Goal: Information Seeking & Learning: Check status

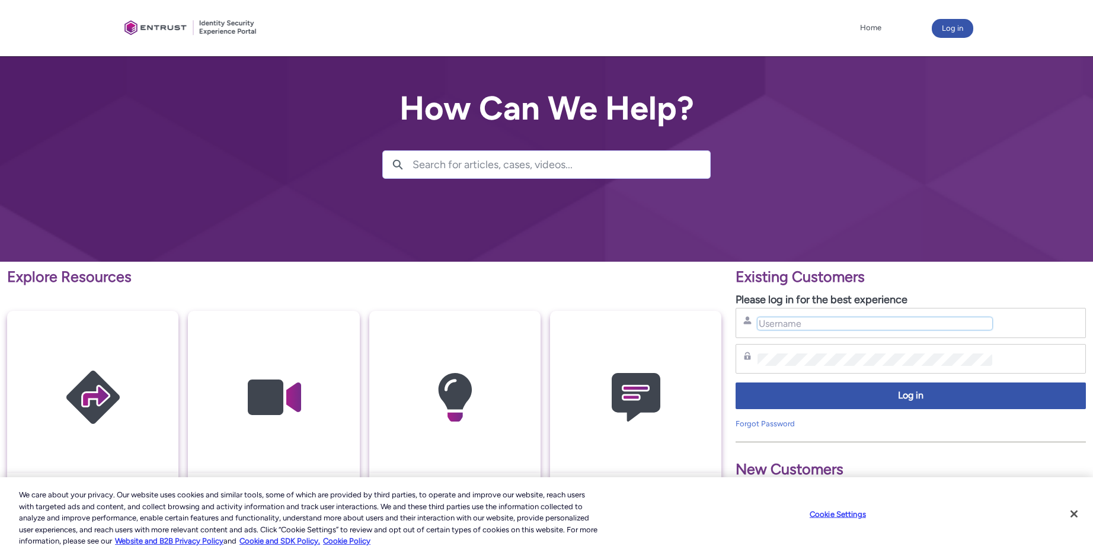
click at [792, 320] on input "Username" at bounding box center [874, 324] width 234 height 12
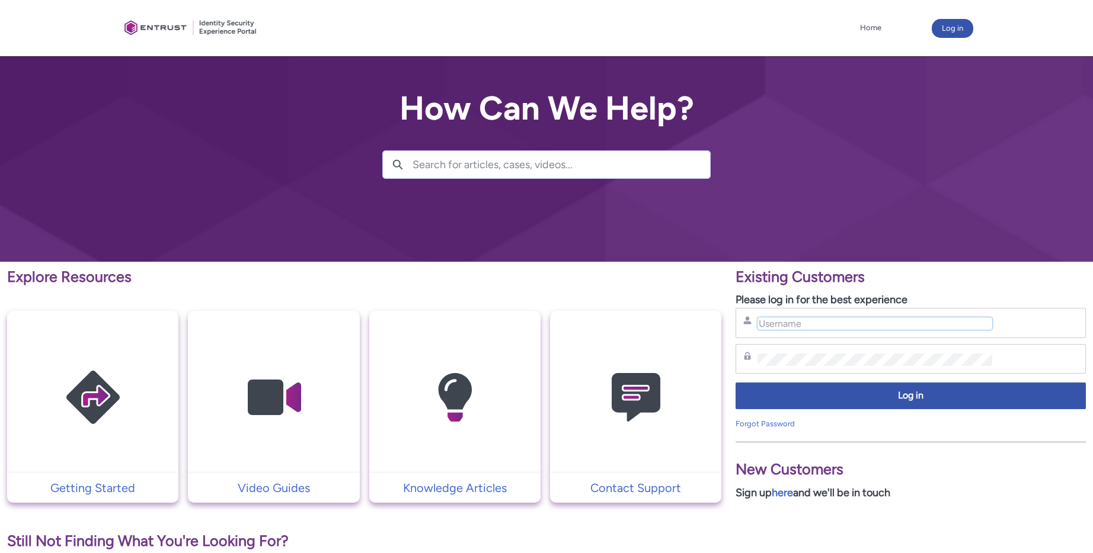
click at [834, 327] on input "Username" at bounding box center [874, 324] width 234 height 12
type input "[EMAIL_ADDRESS][DOMAIN_NAME]"
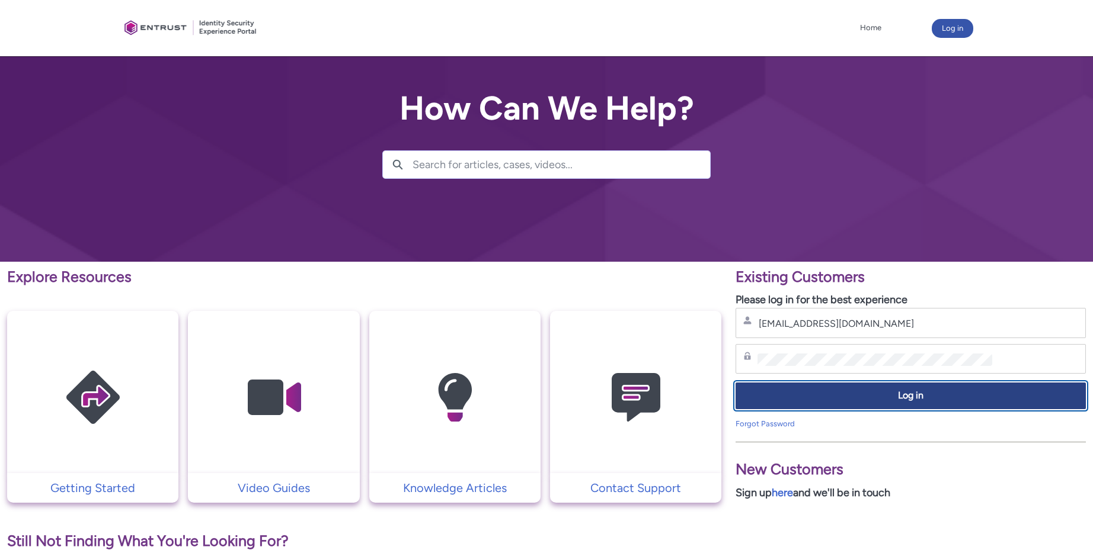
click at [877, 401] on span "Log in" at bounding box center [910, 396] width 335 height 14
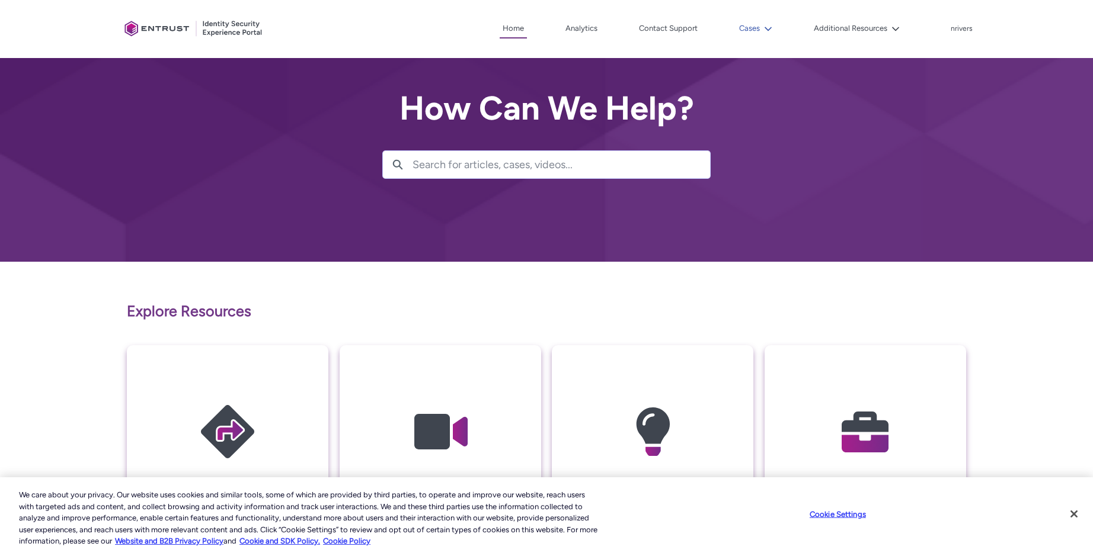
drag, startPoint x: 767, startPoint y: 25, endPoint x: 760, endPoint y: 27, distance: 6.9
click at [766, 25] on icon at bounding box center [768, 29] width 8 height 8
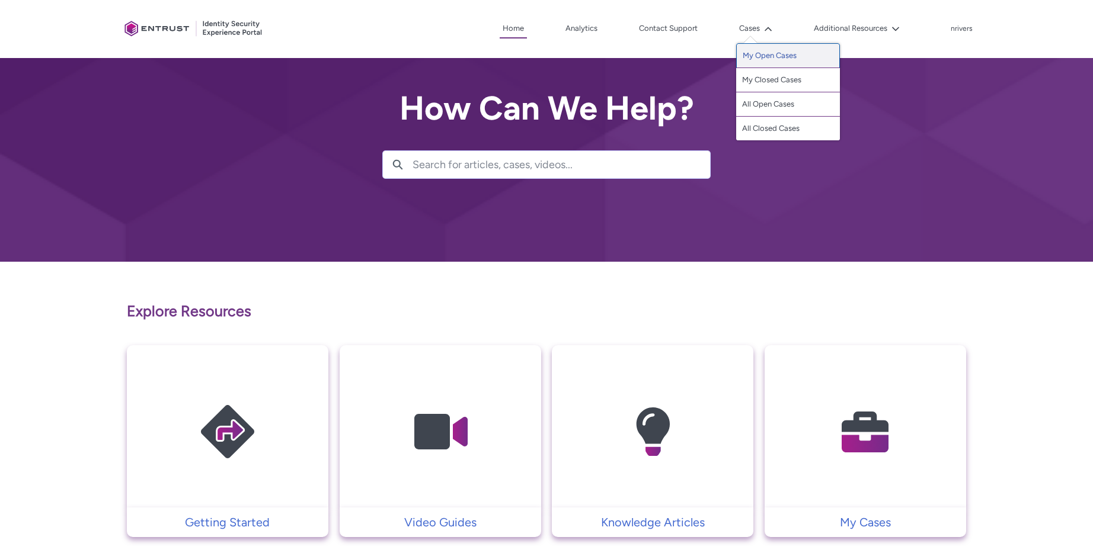
click at [751, 56] on link "My Open Cases" at bounding box center [788, 55] width 104 height 25
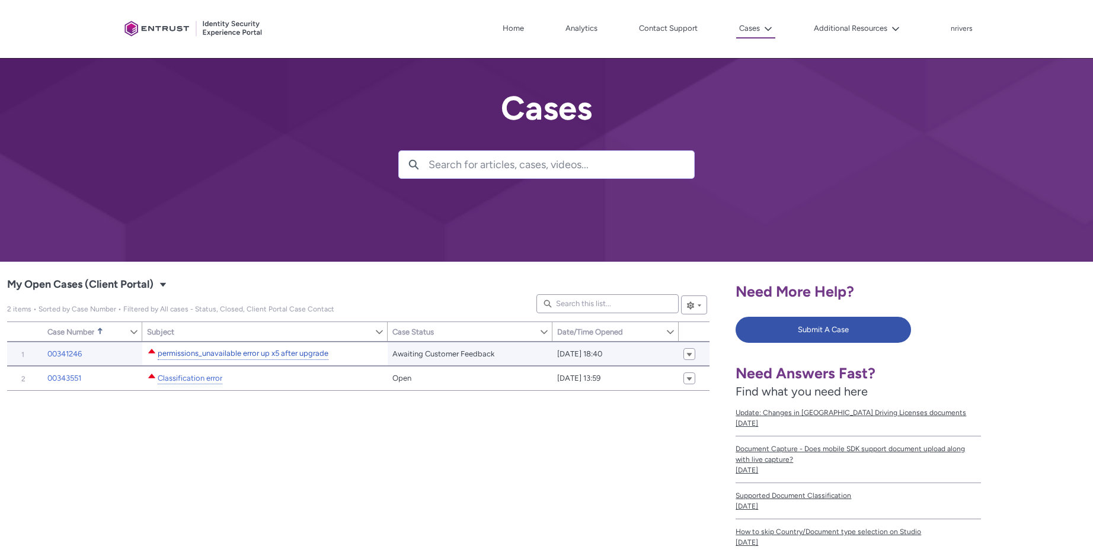
click at [229, 350] on link "permissions_unavailable error up x5 after upgrade" at bounding box center [243, 354] width 171 height 12
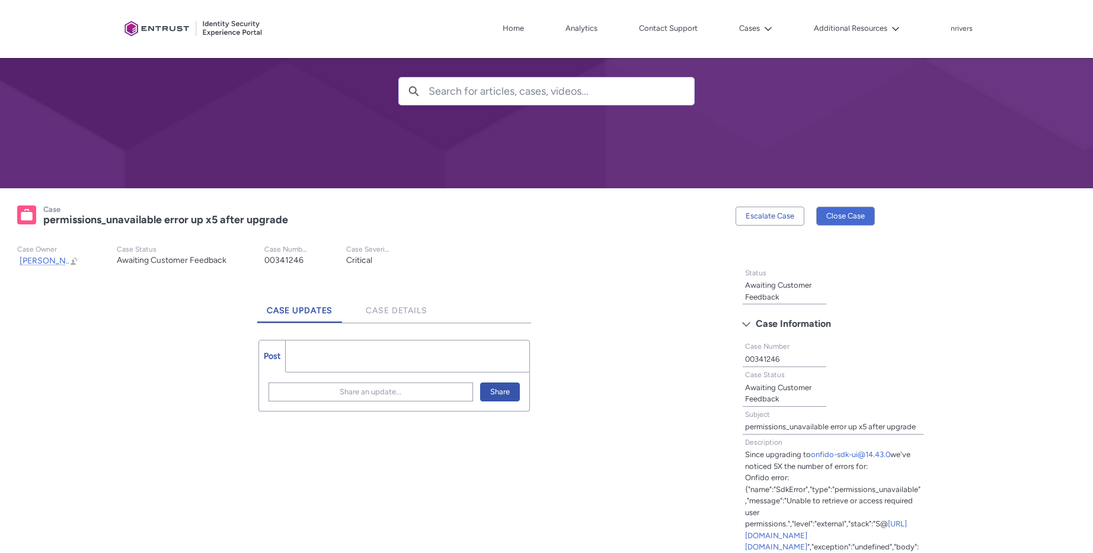
scroll to position [271, 0]
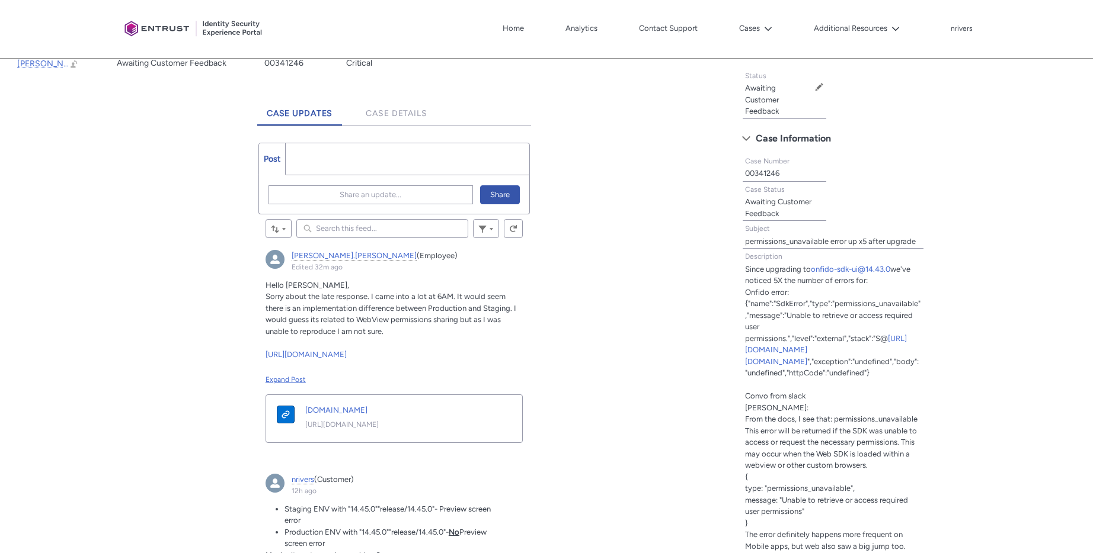
click at [277, 379] on div "Expand Post" at bounding box center [393, 379] width 257 height 11
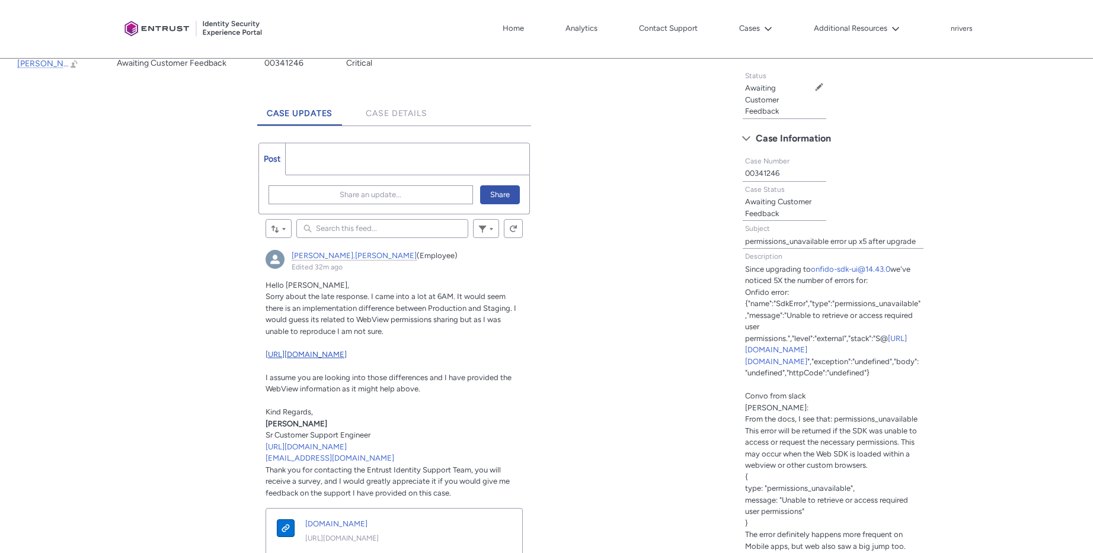
click at [347, 354] on link "[URL][DOMAIN_NAME]" at bounding box center [305, 354] width 81 height 9
drag, startPoint x: 366, startPoint y: 302, endPoint x: 415, endPoint y: 310, distance: 49.8
click at [415, 310] on p "Sorry about the late response. I came into a lot at 6AM. It would seem there is…" at bounding box center [393, 314] width 257 height 46
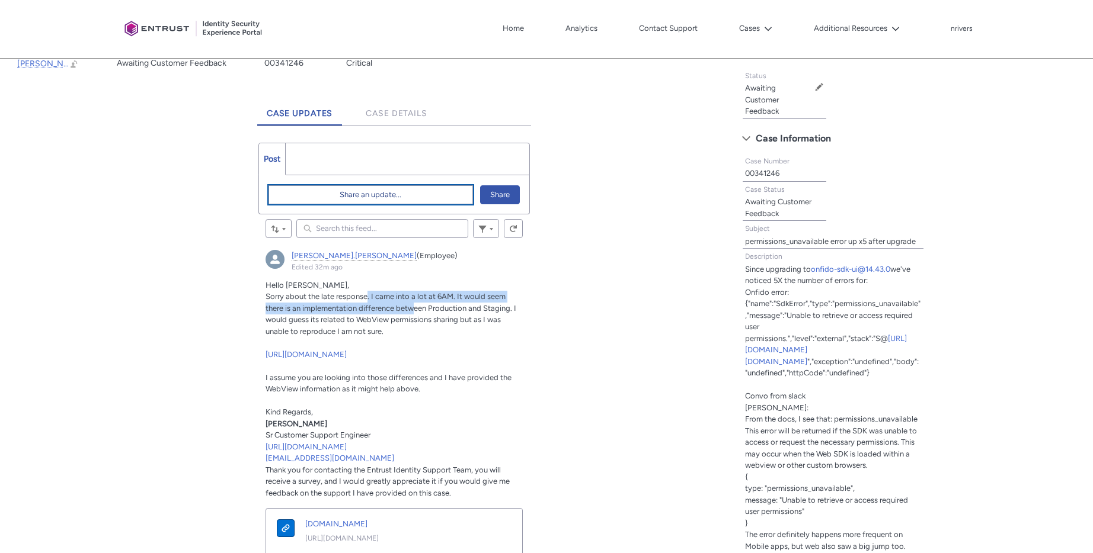
click at [322, 196] on button "Share an update..." at bounding box center [370, 194] width 204 height 19
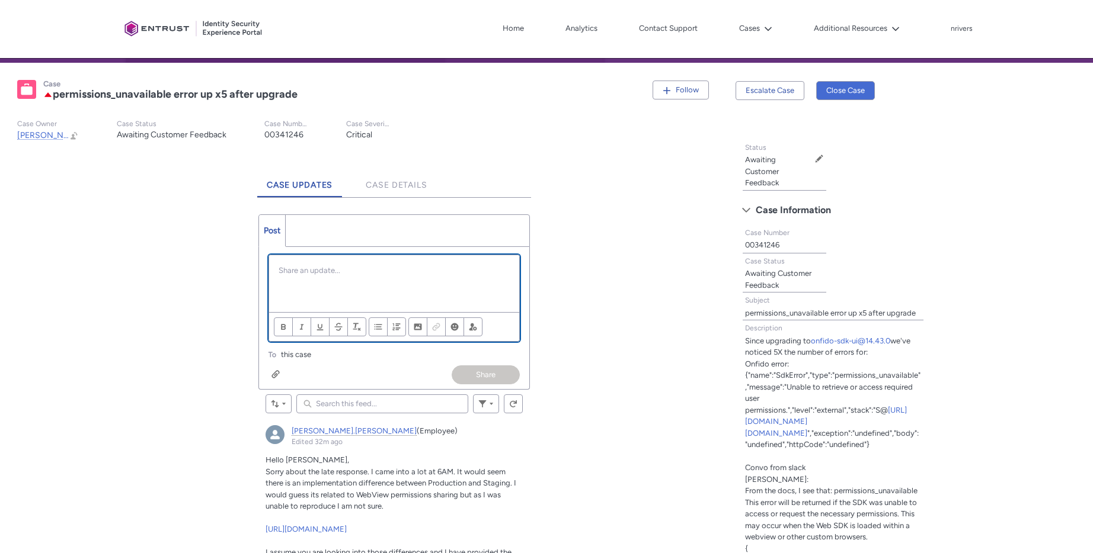
scroll to position [223, 0]
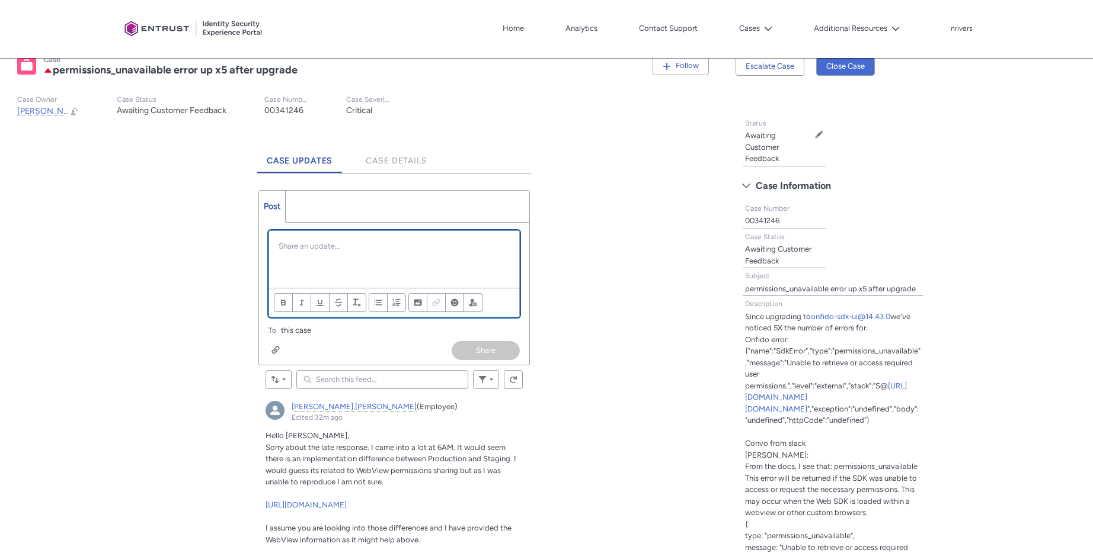
click at [329, 255] on div "Chatter Publisher" at bounding box center [394, 259] width 250 height 57
click at [413, 254] on div "We haven't added any" at bounding box center [394, 259] width 250 height 57
click at [472, 345] on button "Share" at bounding box center [485, 350] width 68 height 19
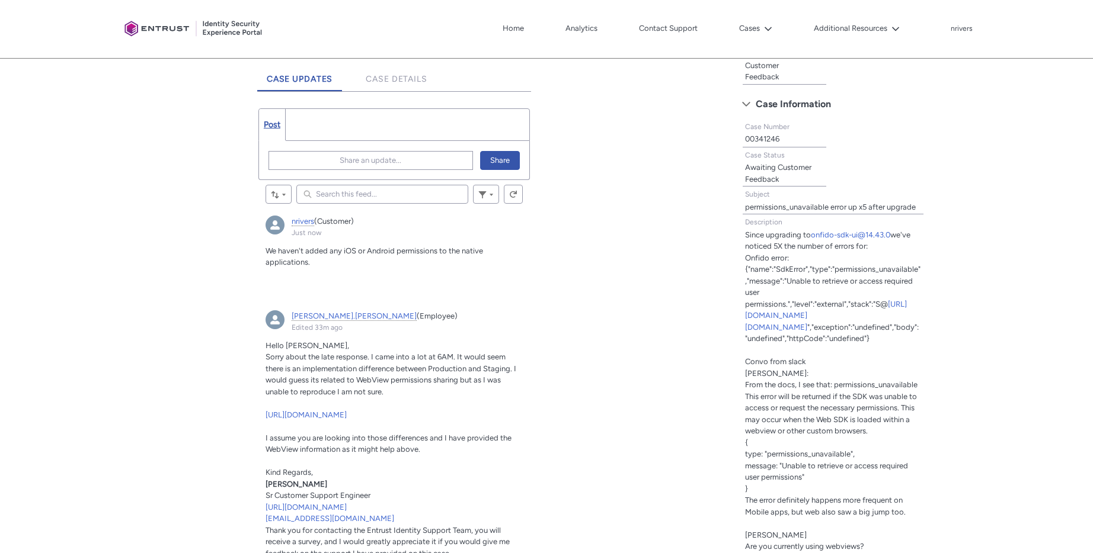
scroll to position [225, 0]
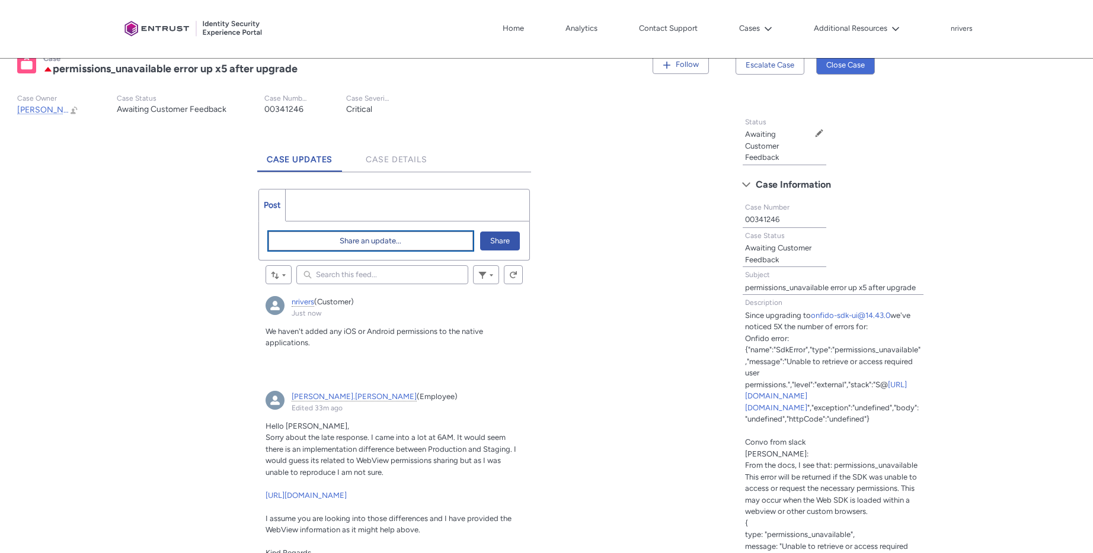
click at [349, 246] on span "Share an update..." at bounding box center [371, 241] width 62 height 18
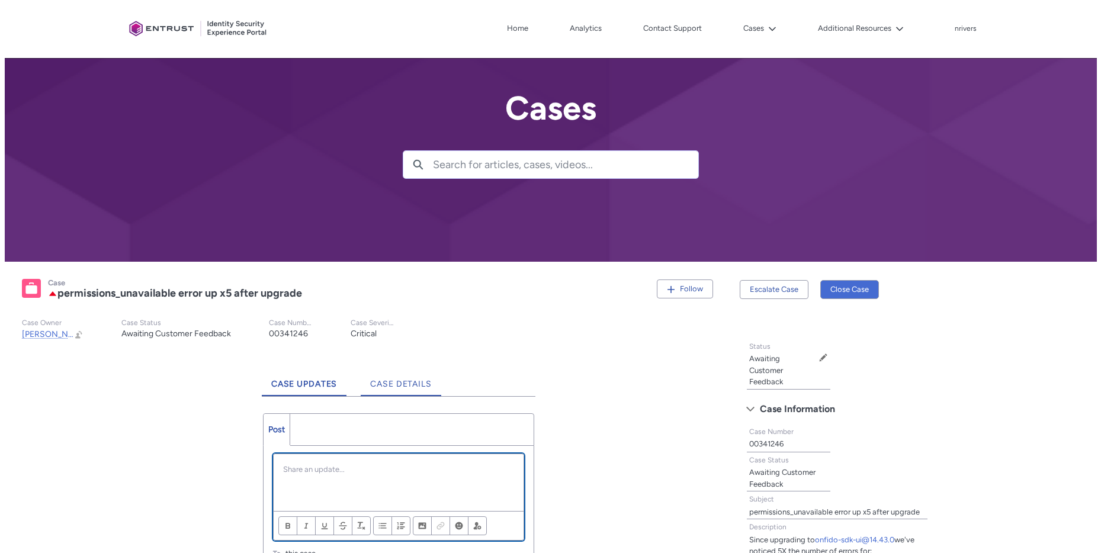
scroll to position [234, 0]
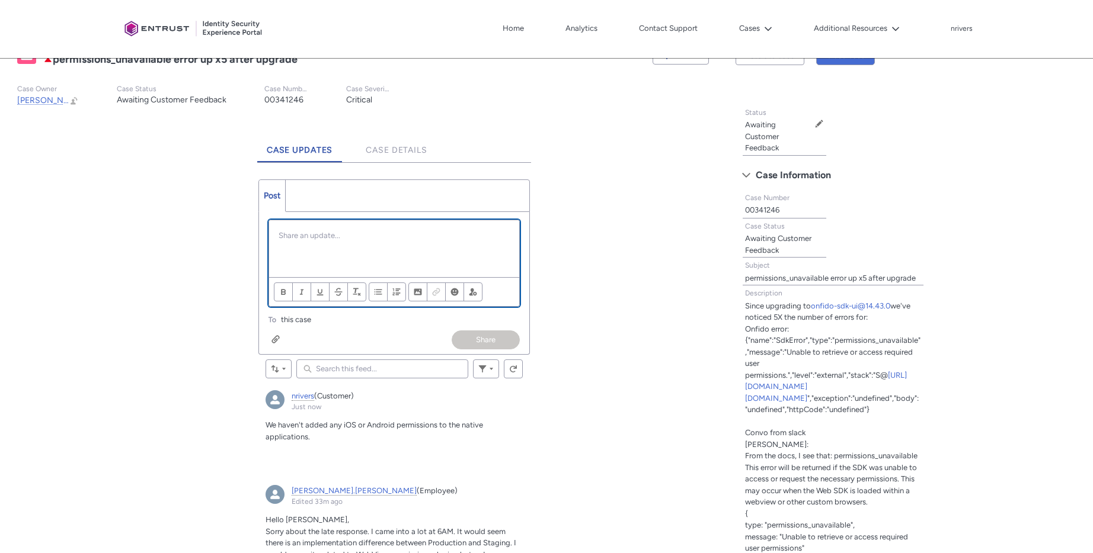
click at [332, 251] on div "Chatter Publisher" at bounding box center [394, 248] width 250 height 57
click at [502, 340] on button "Share" at bounding box center [485, 340] width 68 height 19
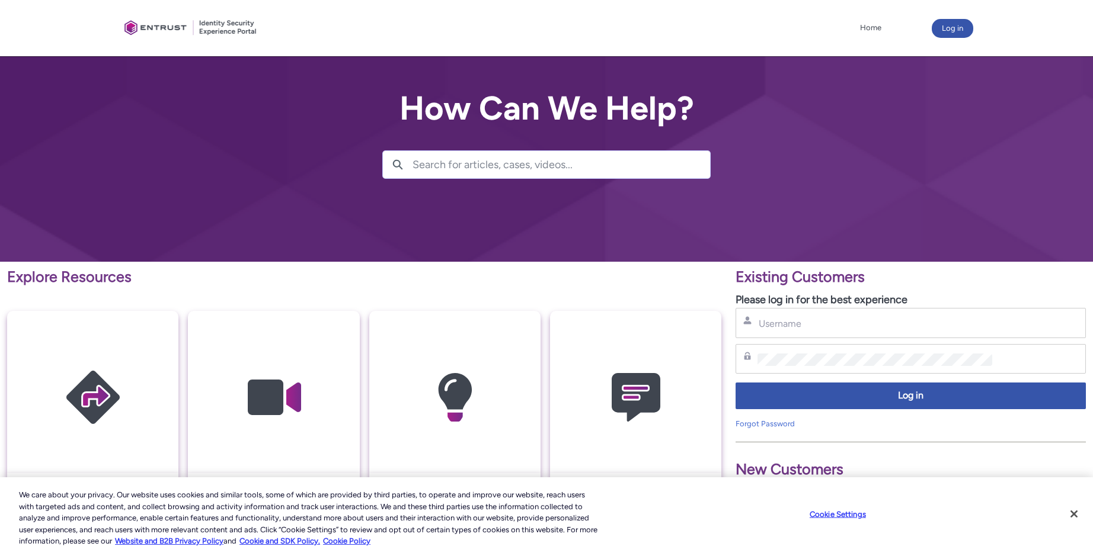
click at [770, 305] on p "Please log in for the best experience" at bounding box center [910, 300] width 350 height 16
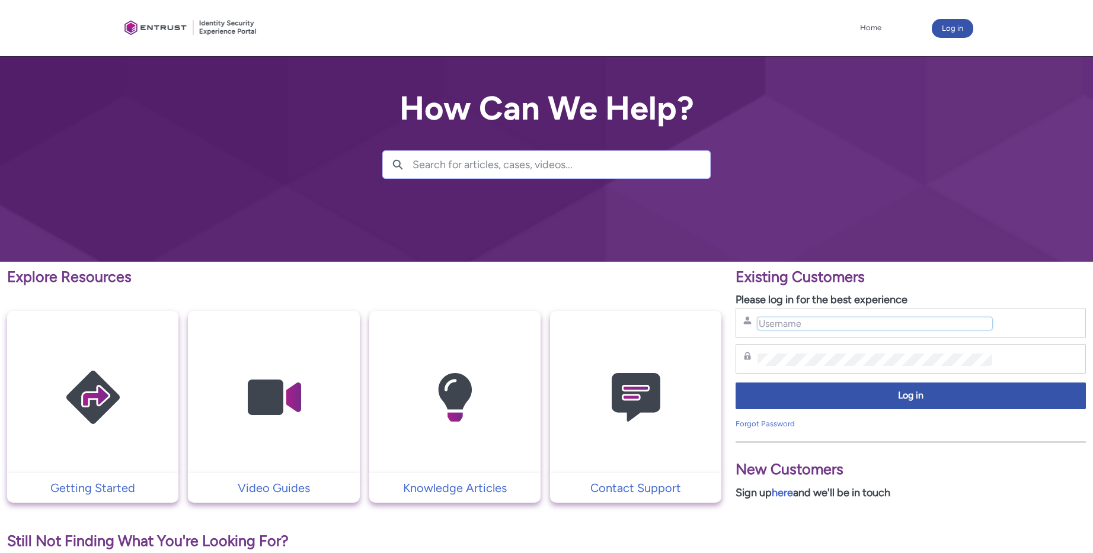
click at [779, 323] on input "Username" at bounding box center [874, 324] width 234 height 12
type input "[EMAIL_ADDRESS][DOMAIN_NAME]"
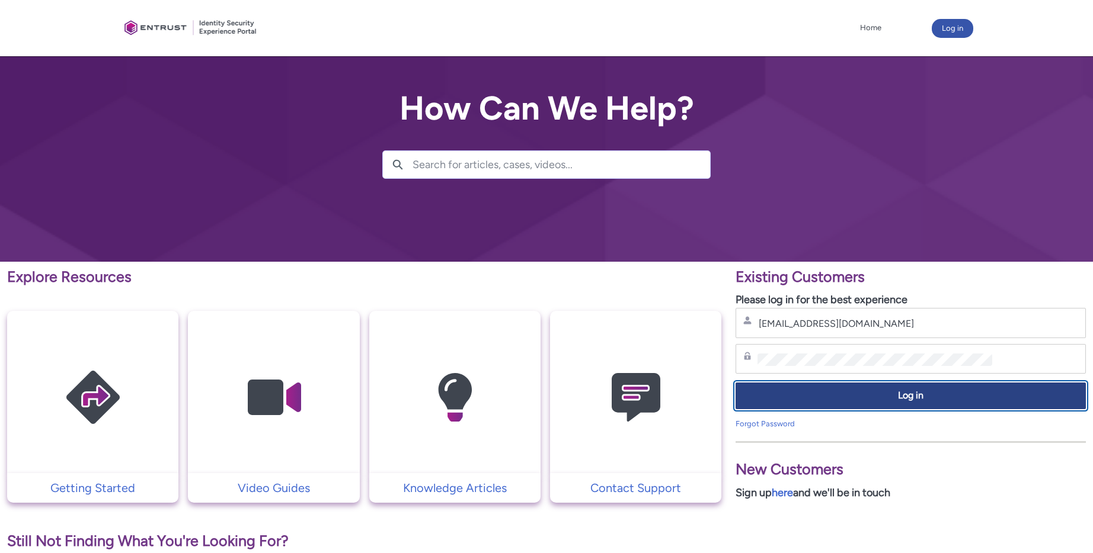
click at [896, 406] on button "Log in" at bounding box center [910, 396] width 350 height 27
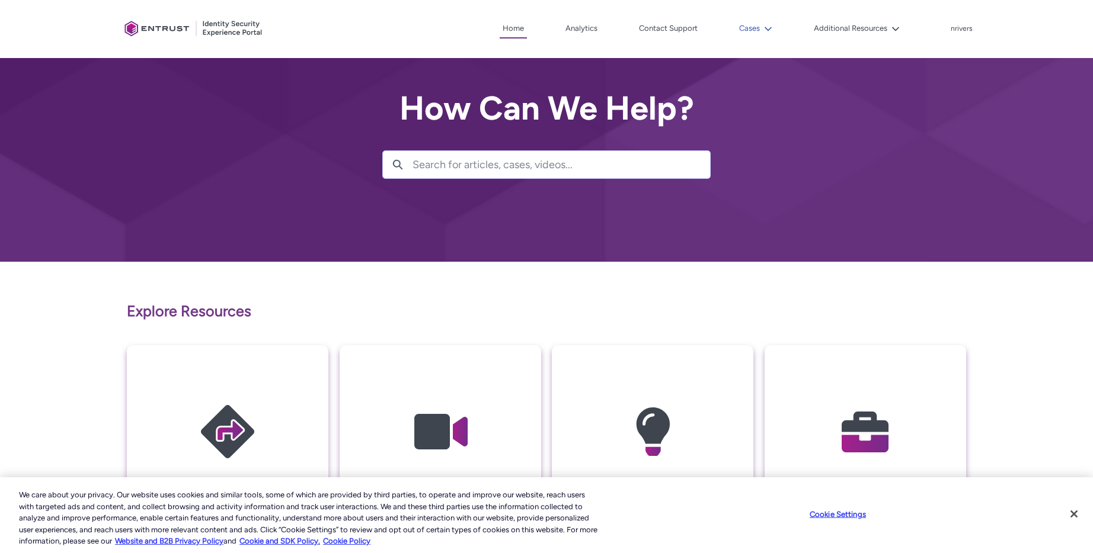
click at [752, 27] on button "Cases" at bounding box center [755, 29] width 39 height 18
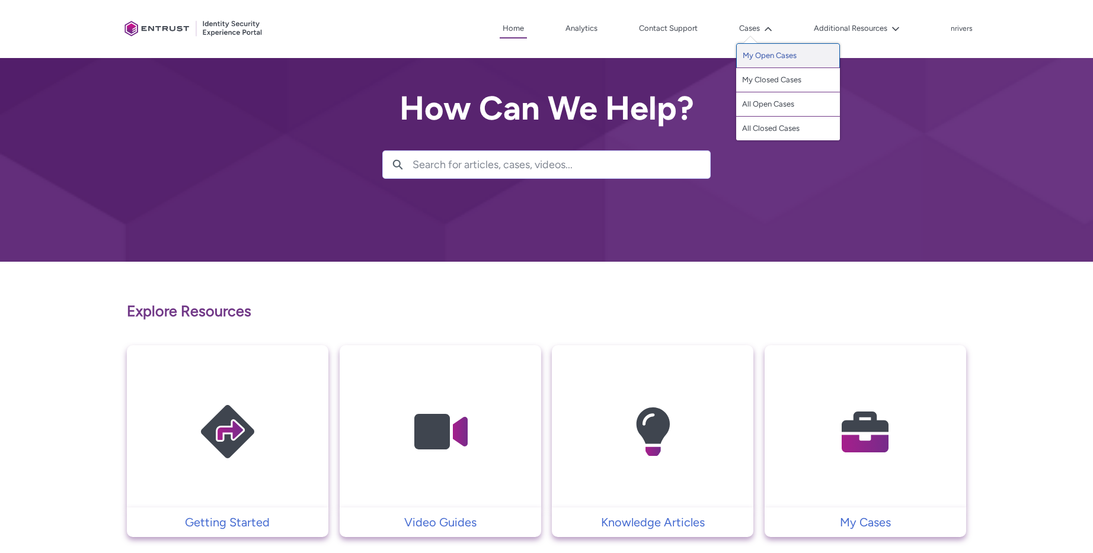
click at [755, 53] on link "My Open Cases" at bounding box center [788, 55] width 104 height 25
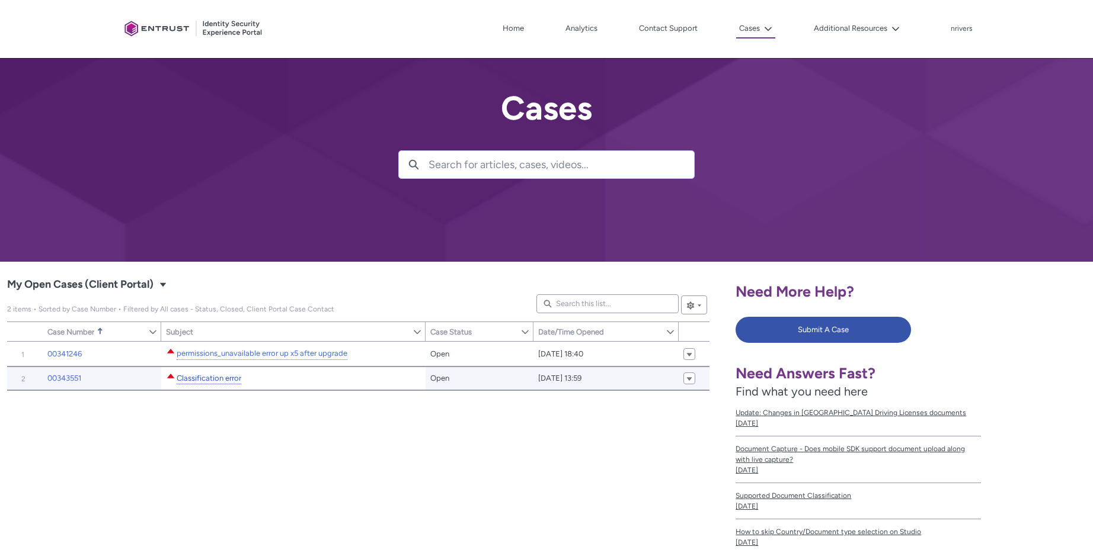
click at [190, 374] on link "Classification error" at bounding box center [209, 379] width 65 height 12
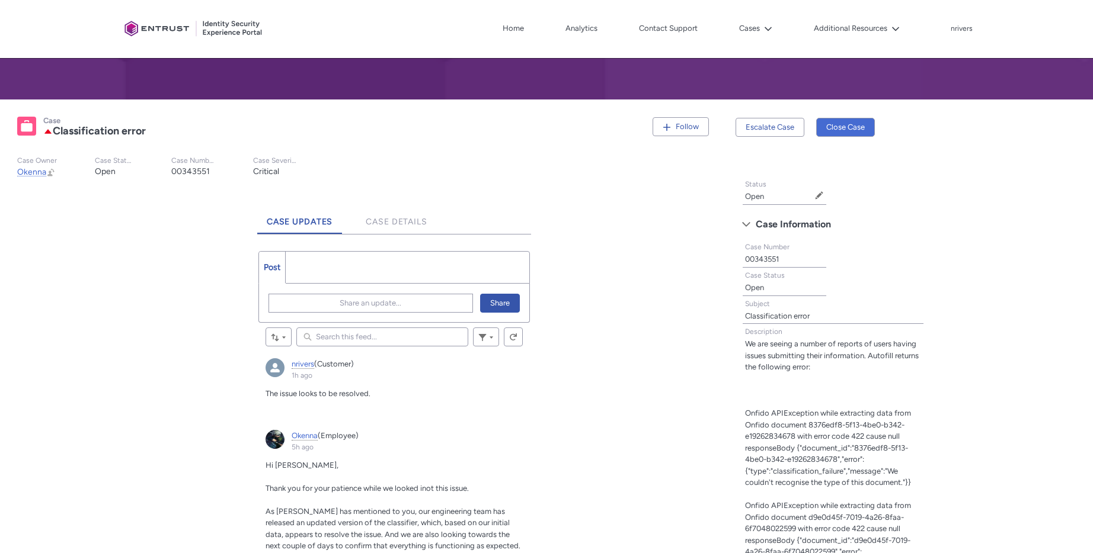
scroll to position [155, 0]
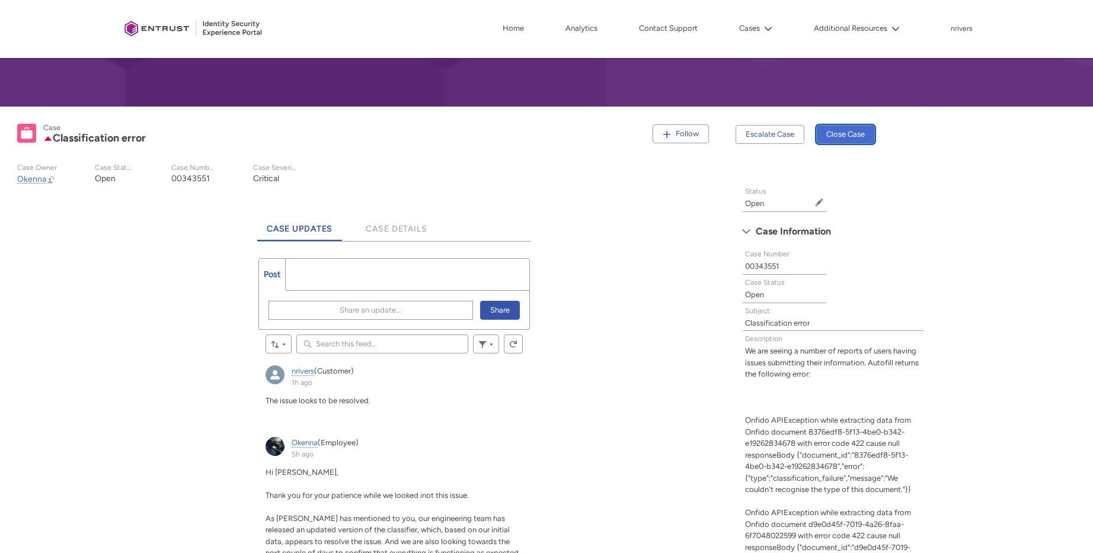
click at [854, 132] on button "Close Case" at bounding box center [845, 134] width 59 height 19
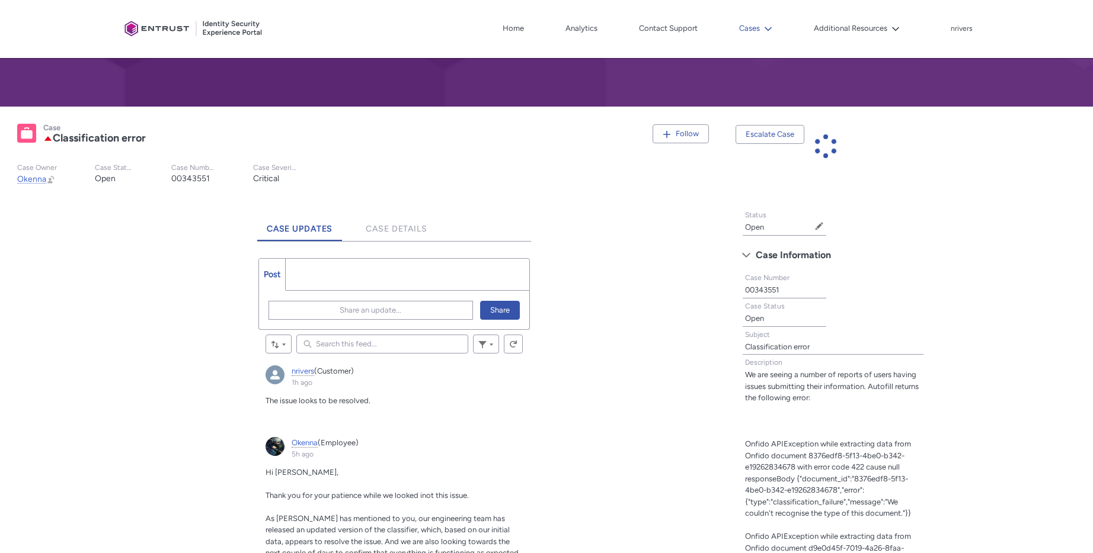
click at [749, 29] on button "Cases" at bounding box center [755, 29] width 39 height 18
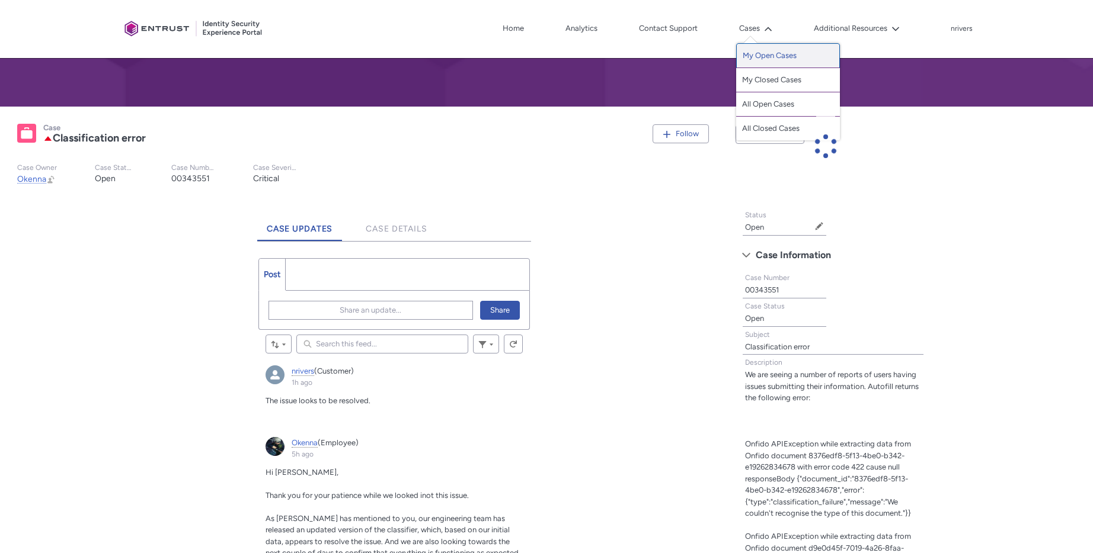
click at [766, 52] on link "My Open Cases" at bounding box center [788, 55] width 104 height 25
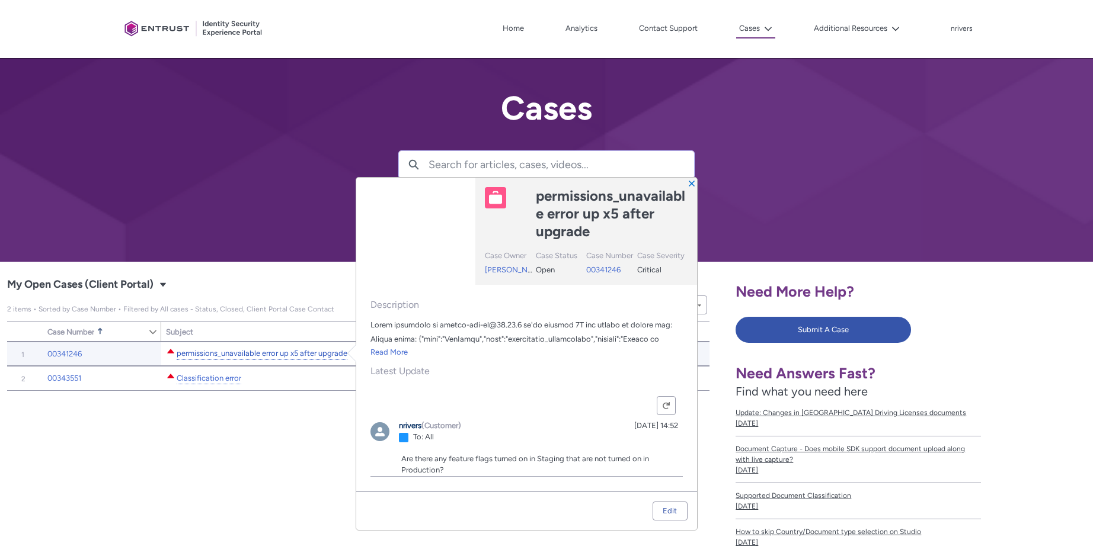
click at [228, 353] on link "permissions_unavailable error up x5 after upgrade" at bounding box center [262, 354] width 171 height 12
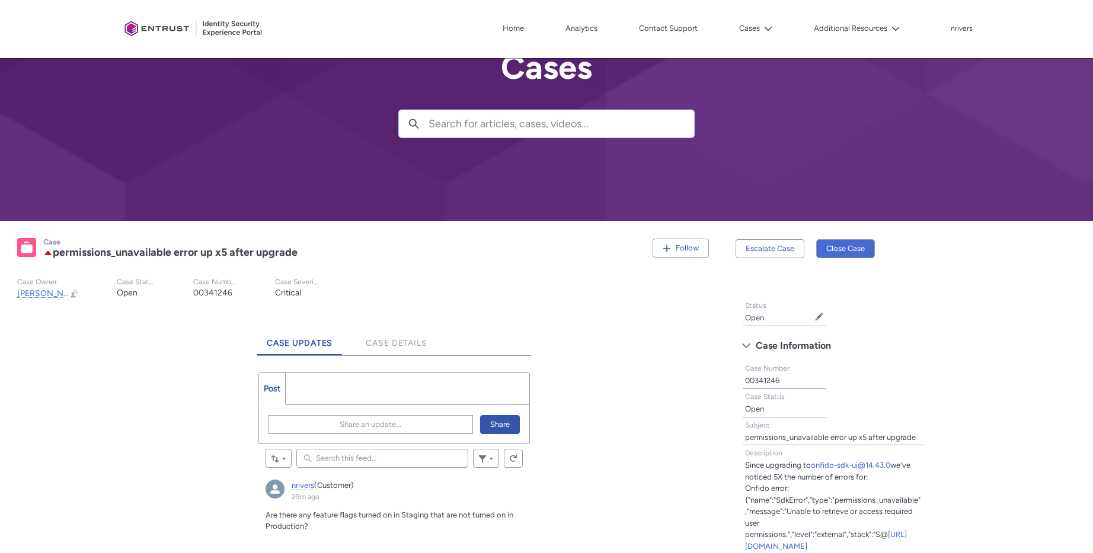
scroll to position [206, 0]
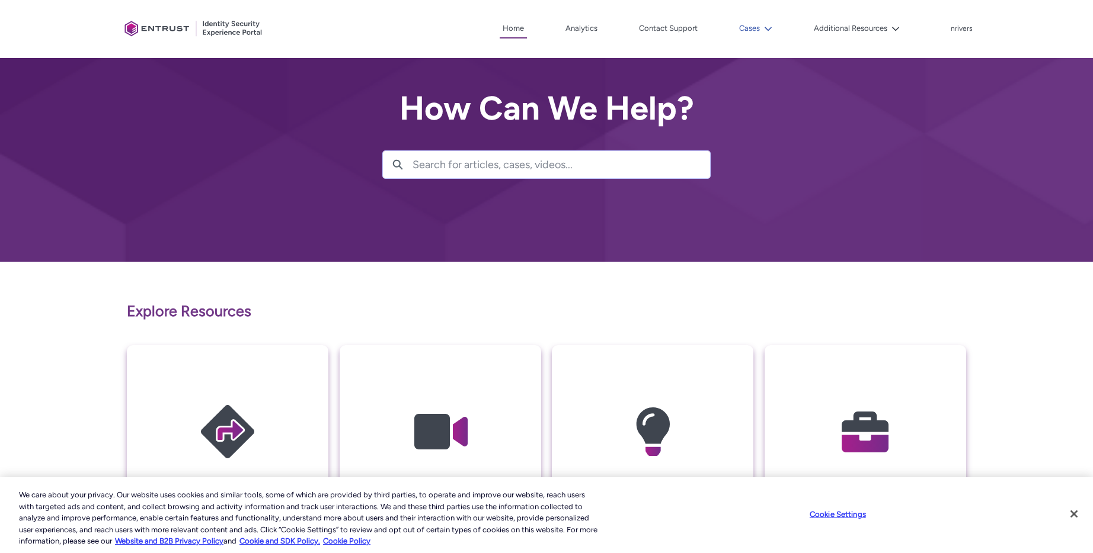
click at [745, 27] on button "Cases" at bounding box center [755, 29] width 39 height 18
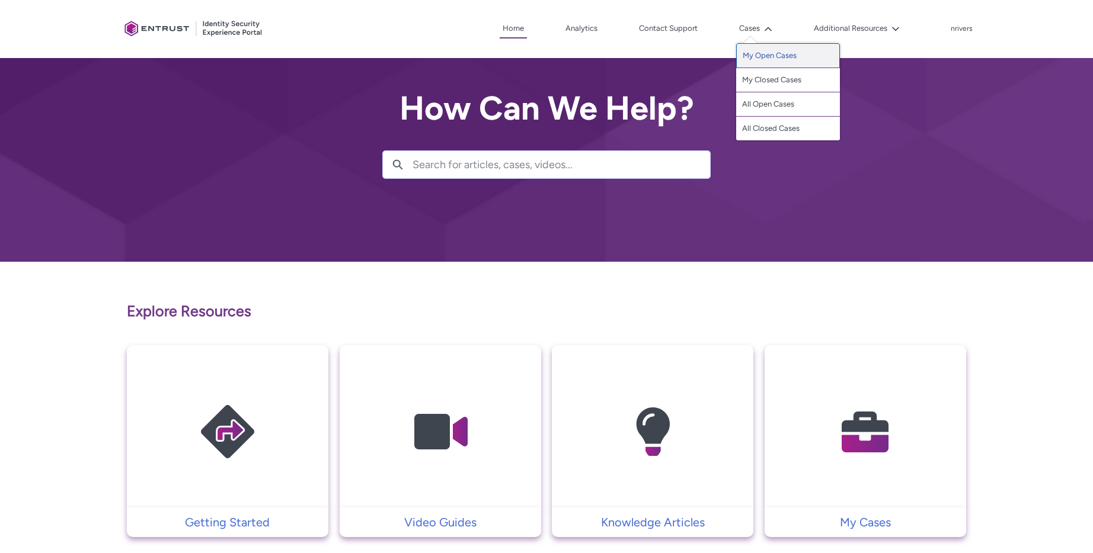
click at [760, 57] on link "My Open Cases" at bounding box center [788, 55] width 104 height 25
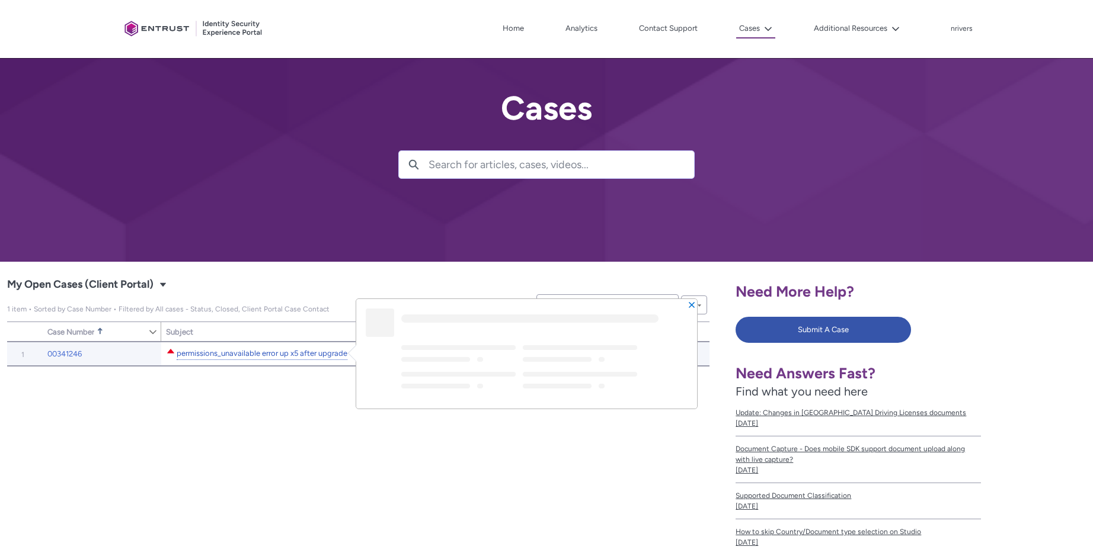
click at [273, 357] on link "permissions_unavailable error up x5 after upgrade" at bounding box center [262, 354] width 171 height 12
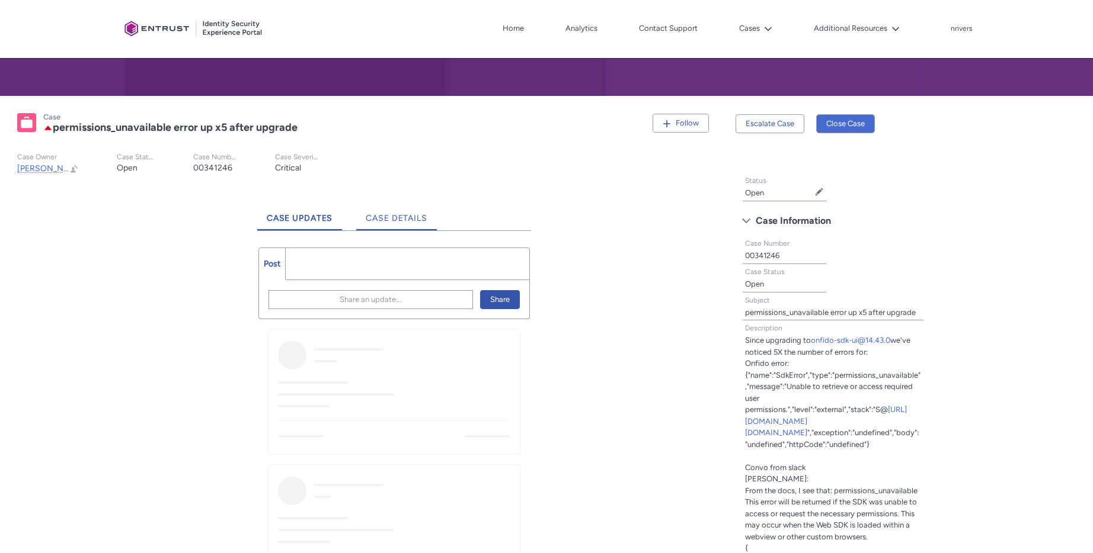
scroll to position [189, 0]
